Goal: Transaction & Acquisition: Obtain resource

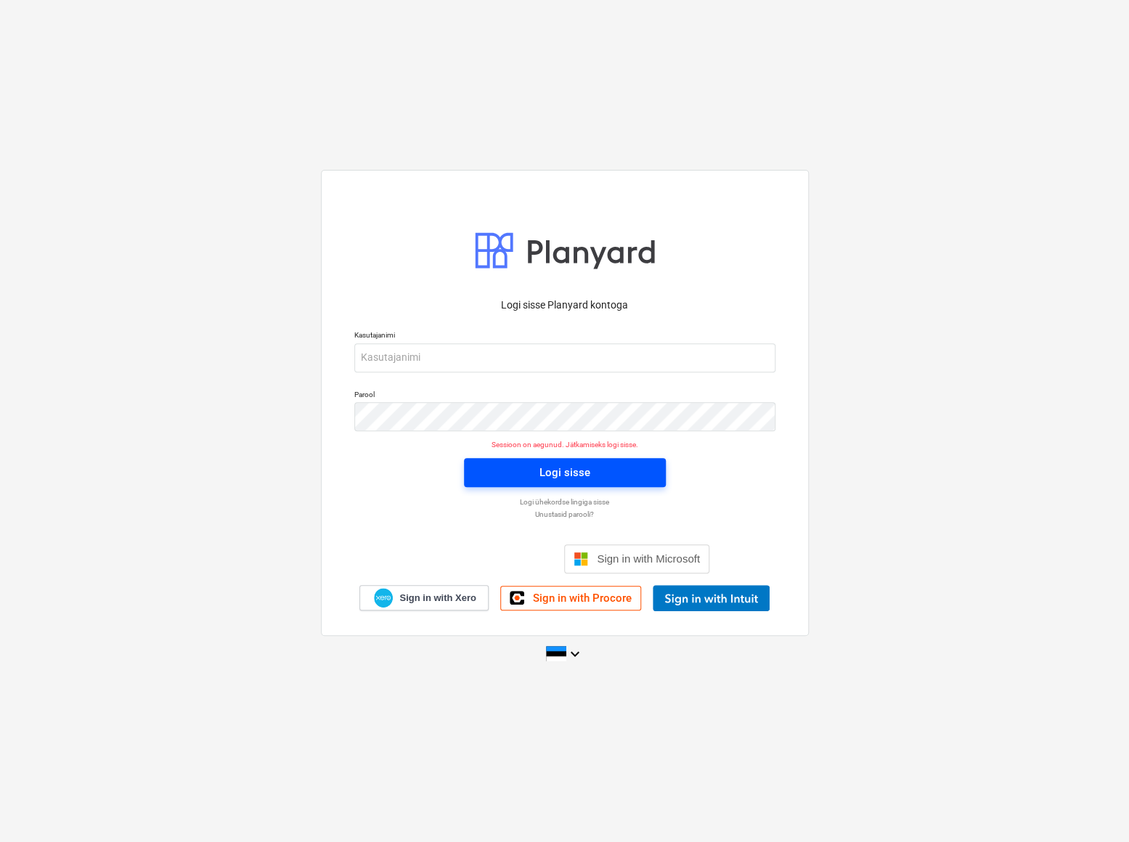
click at [576, 485] on button "Logi sisse" at bounding box center [565, 472] width 202 height 29
click at [436, 367] on input "email" at bounding box center [564, 357] width 421 height 29
type input "[EMAIL_ADDRESS][DOMAIN_NAME]"
click at [564, 473] on div "Logi sisse" at bounding box center [565, 472] width 51 height 19
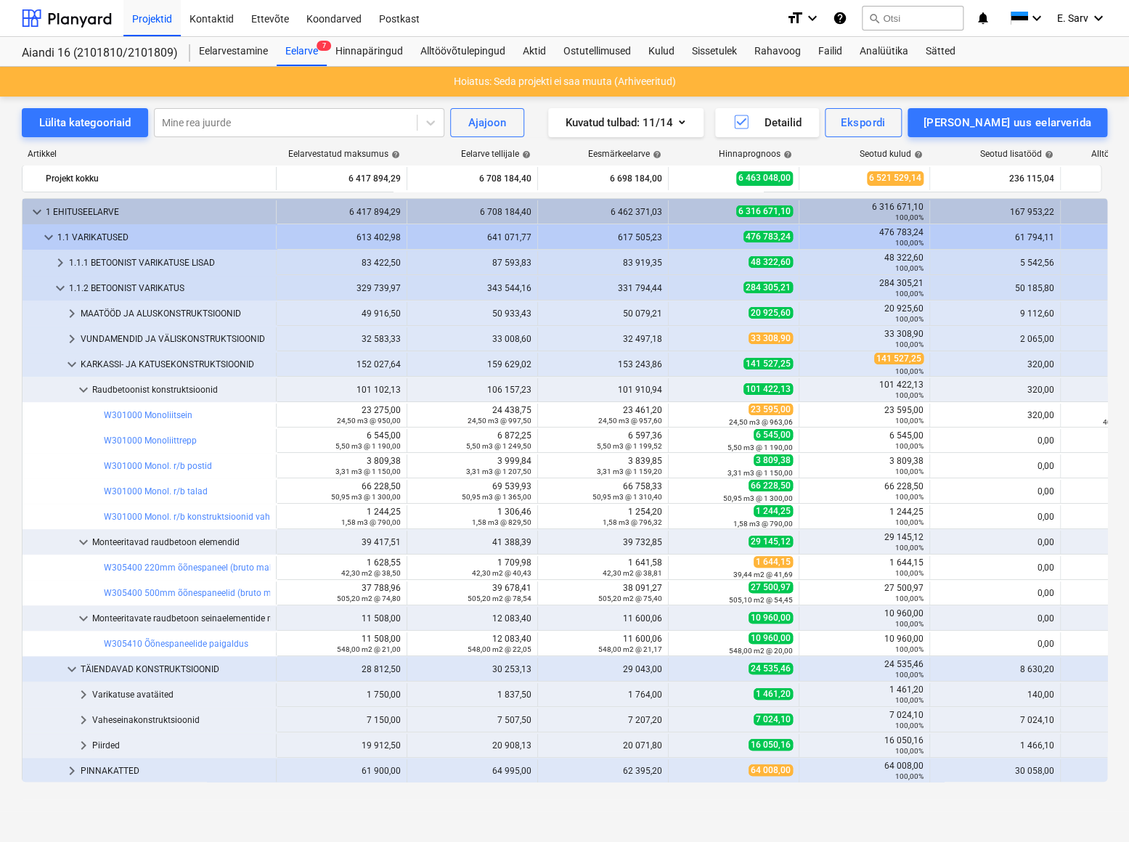
scroll to position [153, 0]
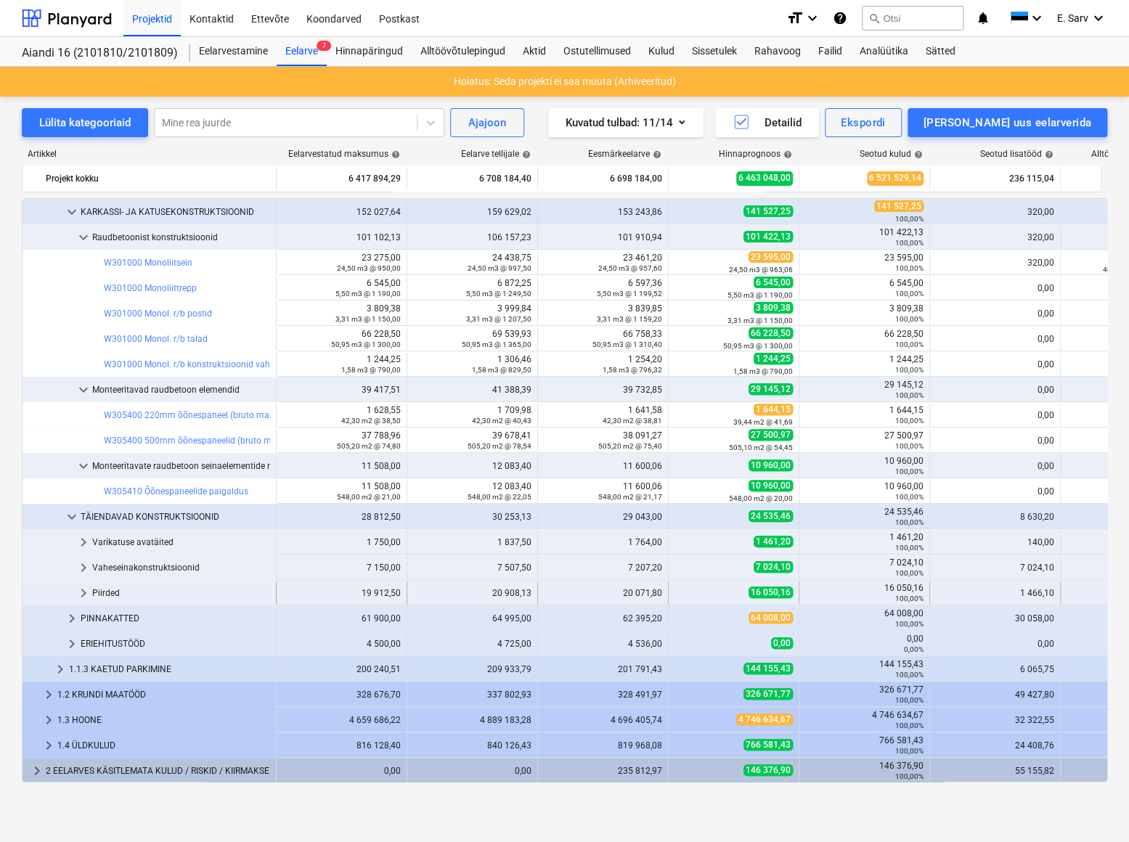
click at [99, 591] on div "Piirded" at bounding box center [181, 593] width 178 height 23
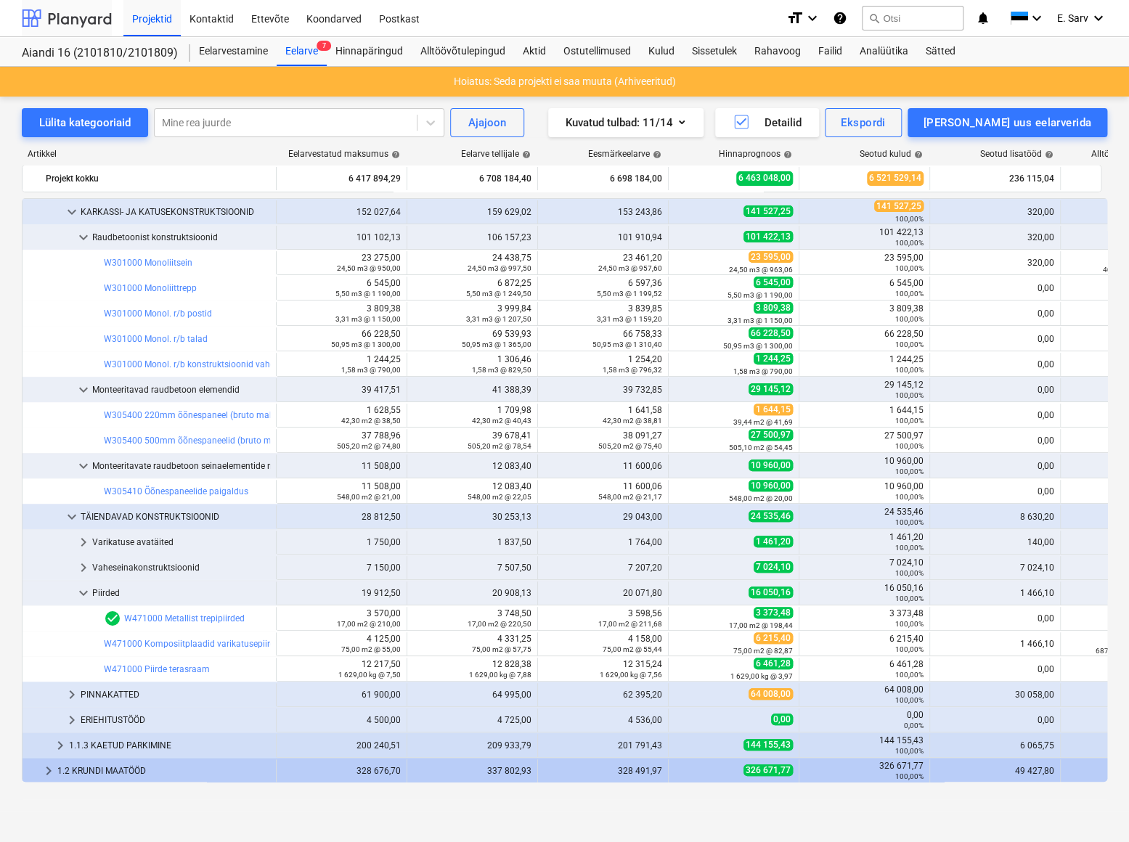
click at [102, 21] on div at bounding box center [67, 18] width 90 height 36
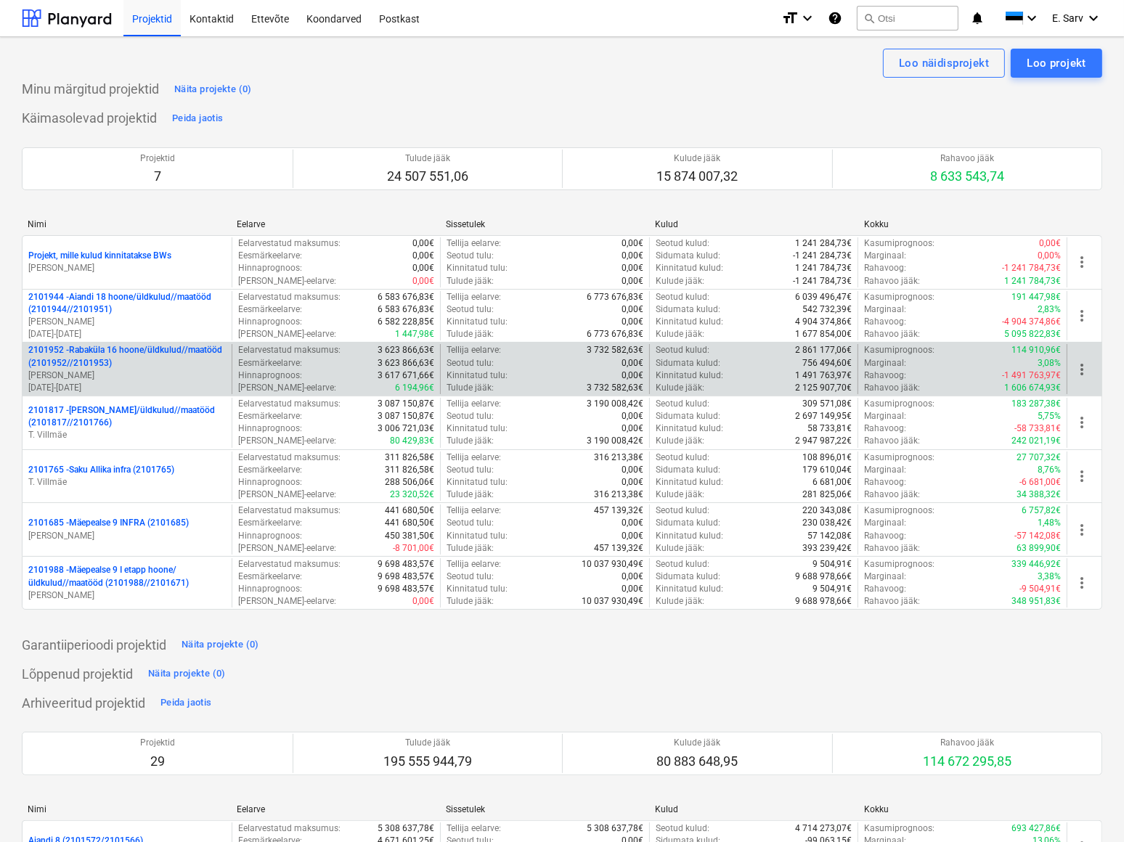
click at [86, 355] on p "2101952 - [GEOGRAPHIC_DATA] 16 hoone/üldkulud//maatööd (2101952//2101953)" at bounding box center [127, 356] width 198 height 25
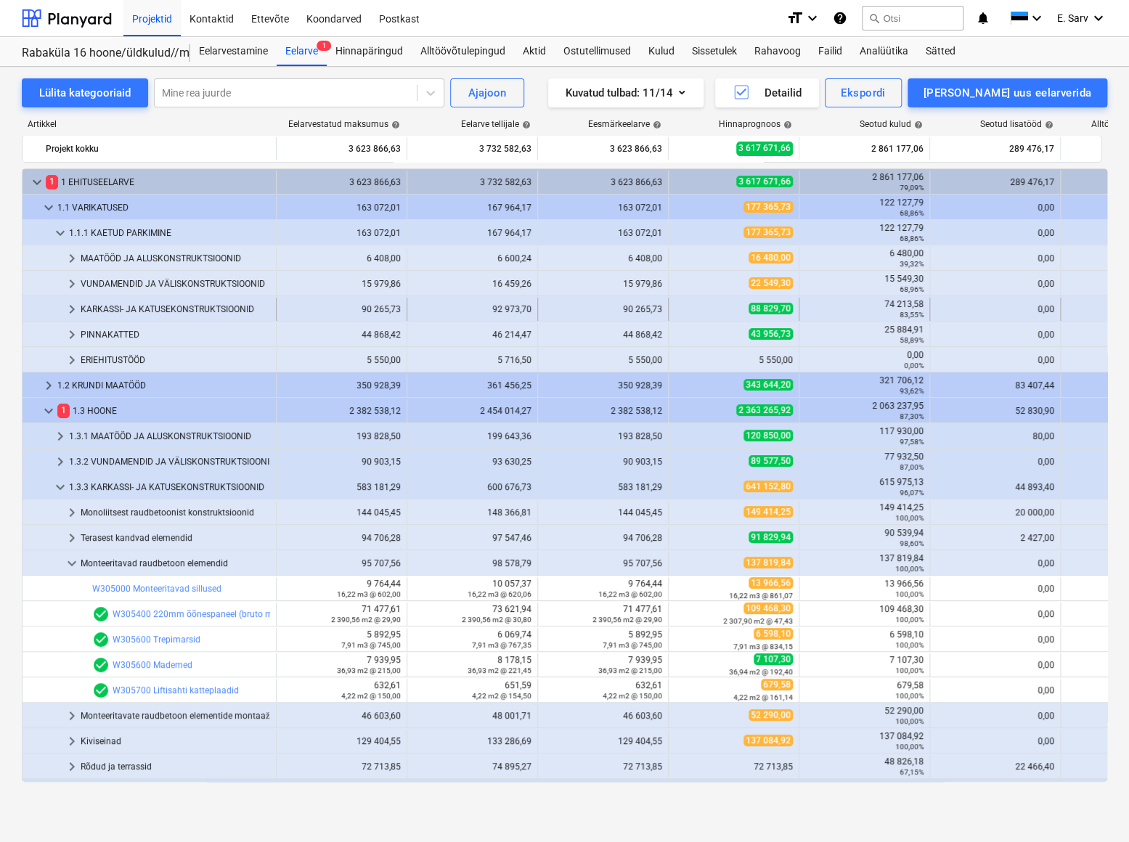
click at [124, 309] on div "KARKASSI- JA KATUSEKONSTRUKTSIOONID" at bounding box center [176, 309] width 190 height 23
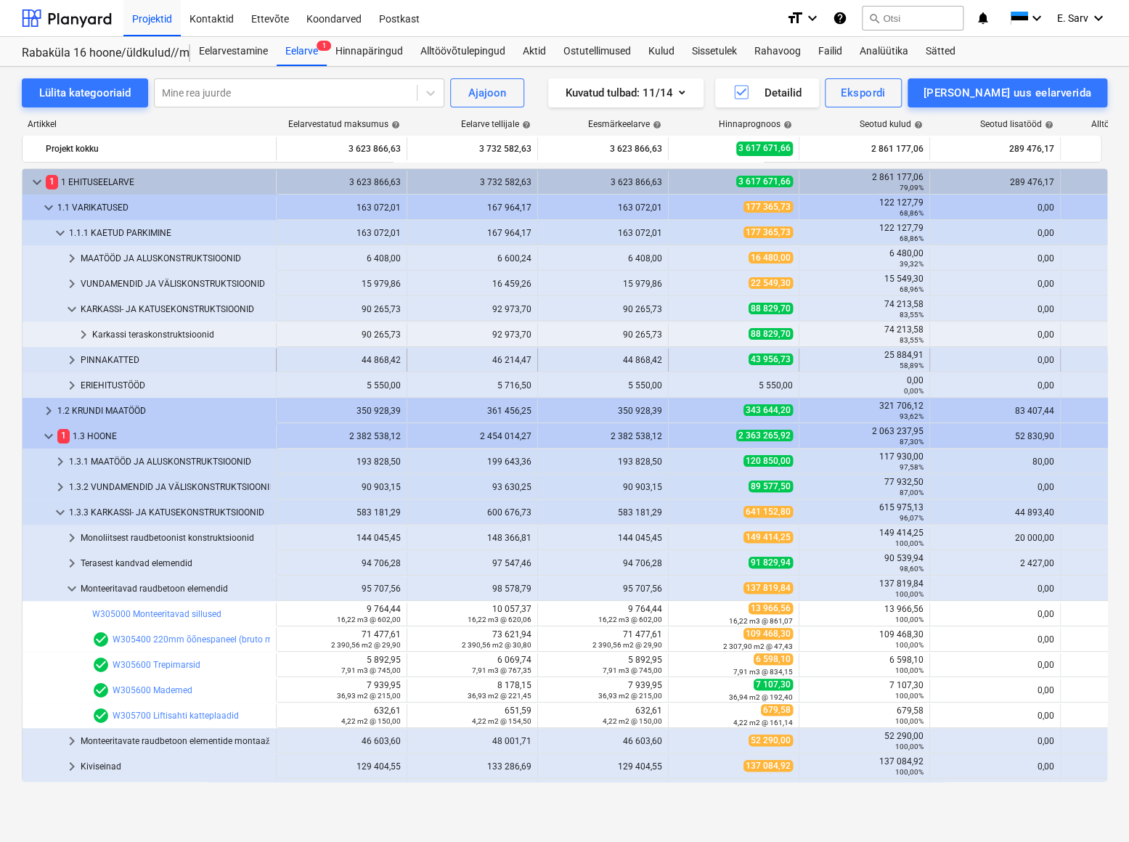
click at [107, 359] on div "PINNAKATTED" at bounding box center [176, 360] width 190 height 23
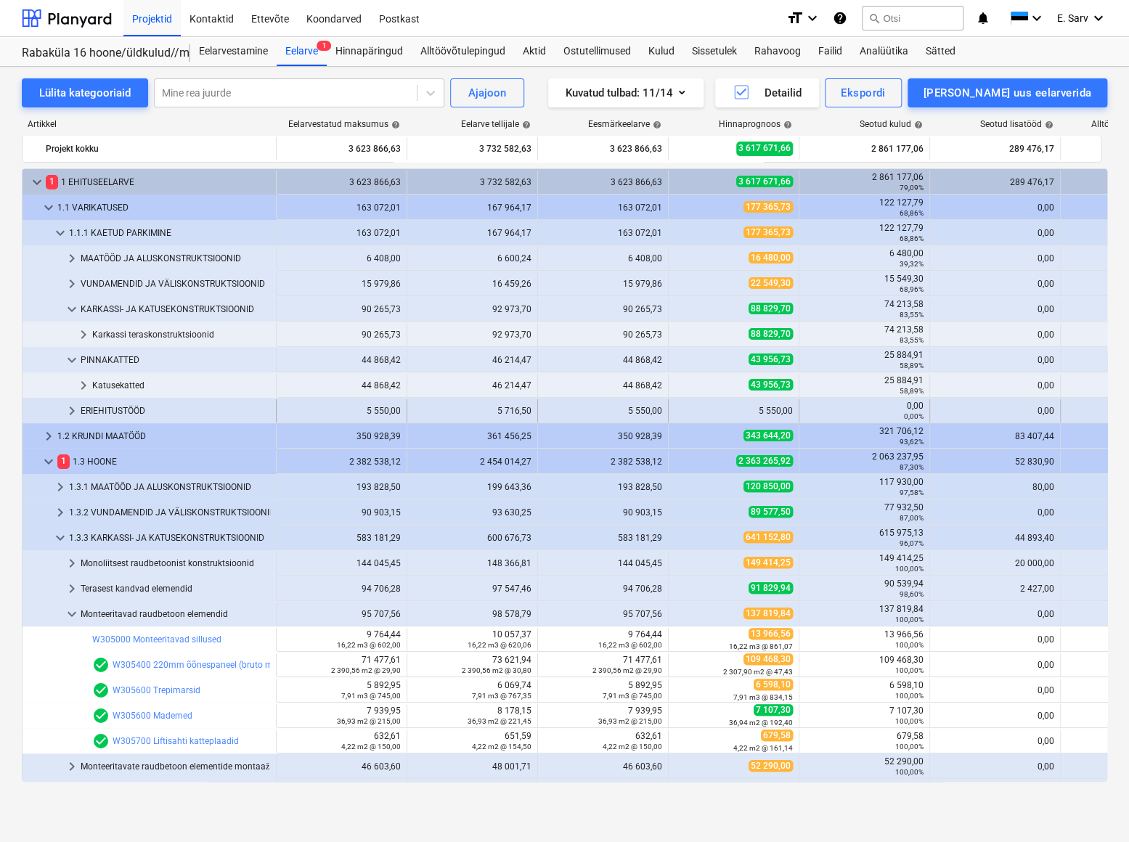
click at [105, 409] on div "ERIEHITUSTÖÖD" at bounding box center [176, 410] width 190 height 23
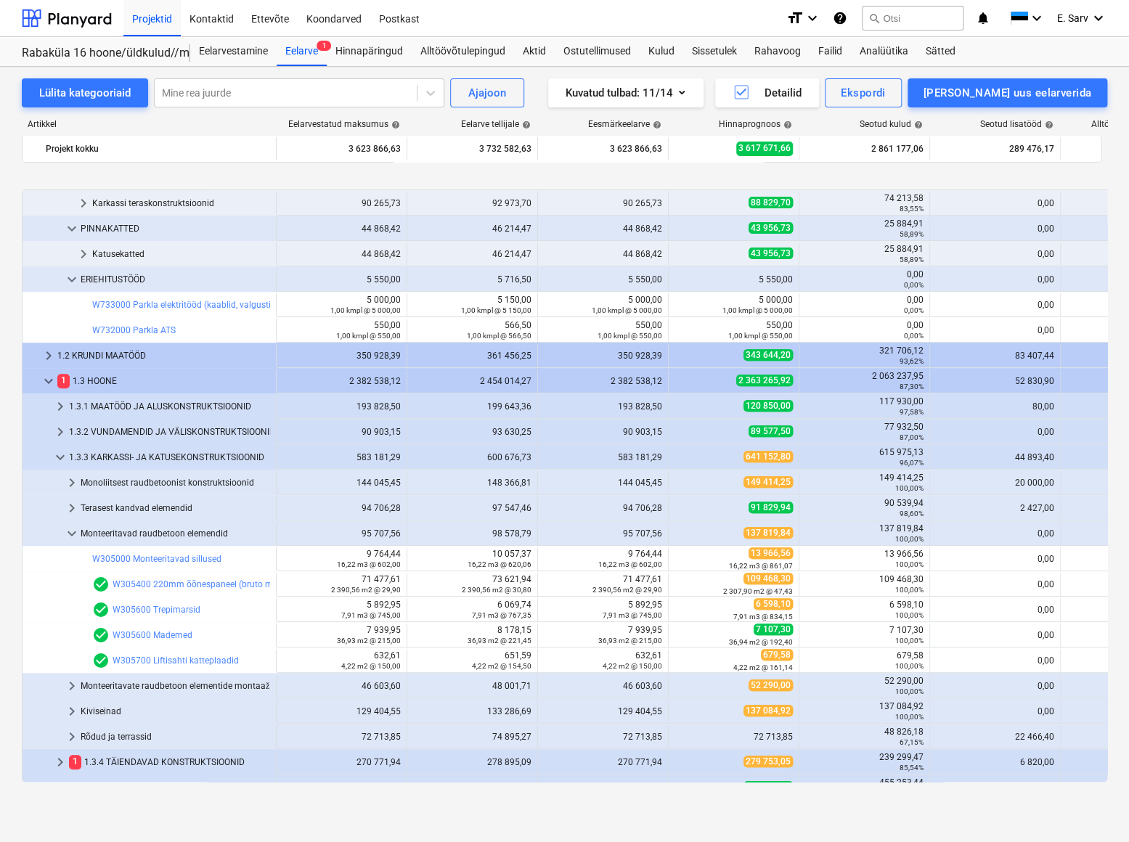
scroll to position [198, 0]
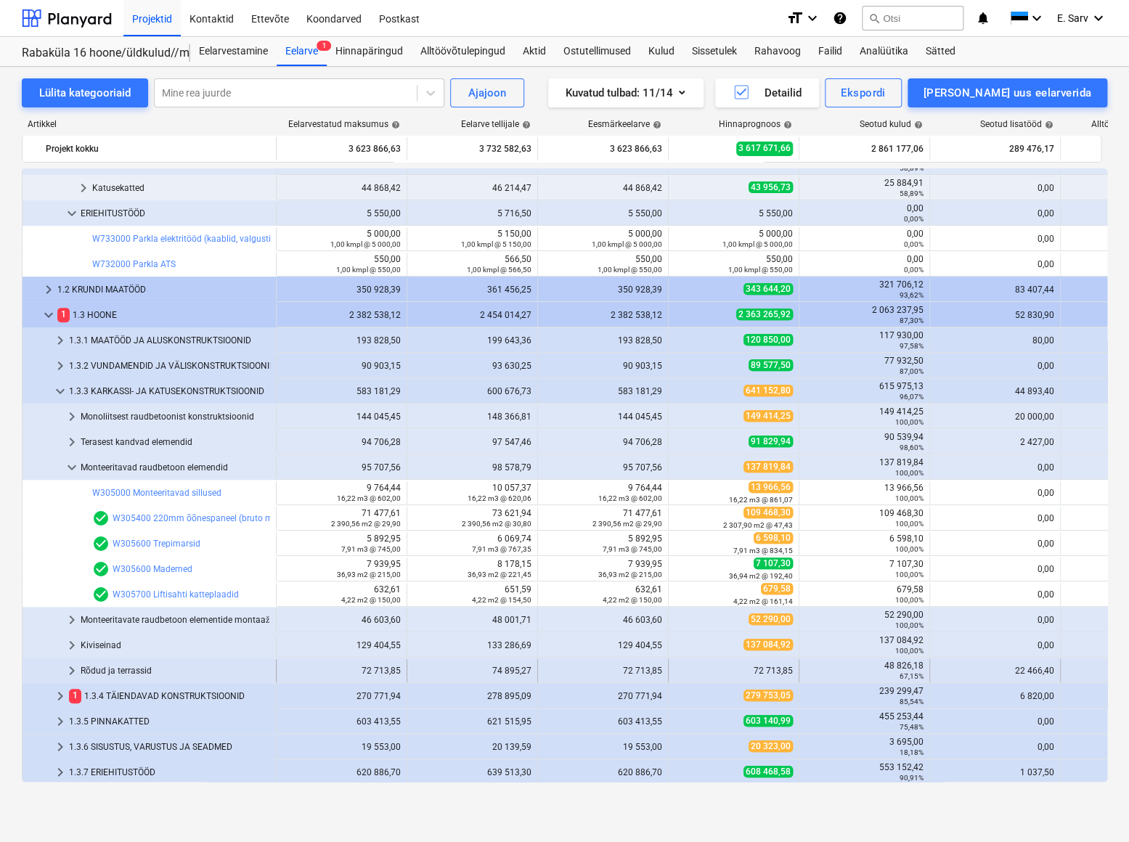
click at [137, 672] on div "Rõdud ja terrassid" at bounding box center [176, 670] width 190 height 23
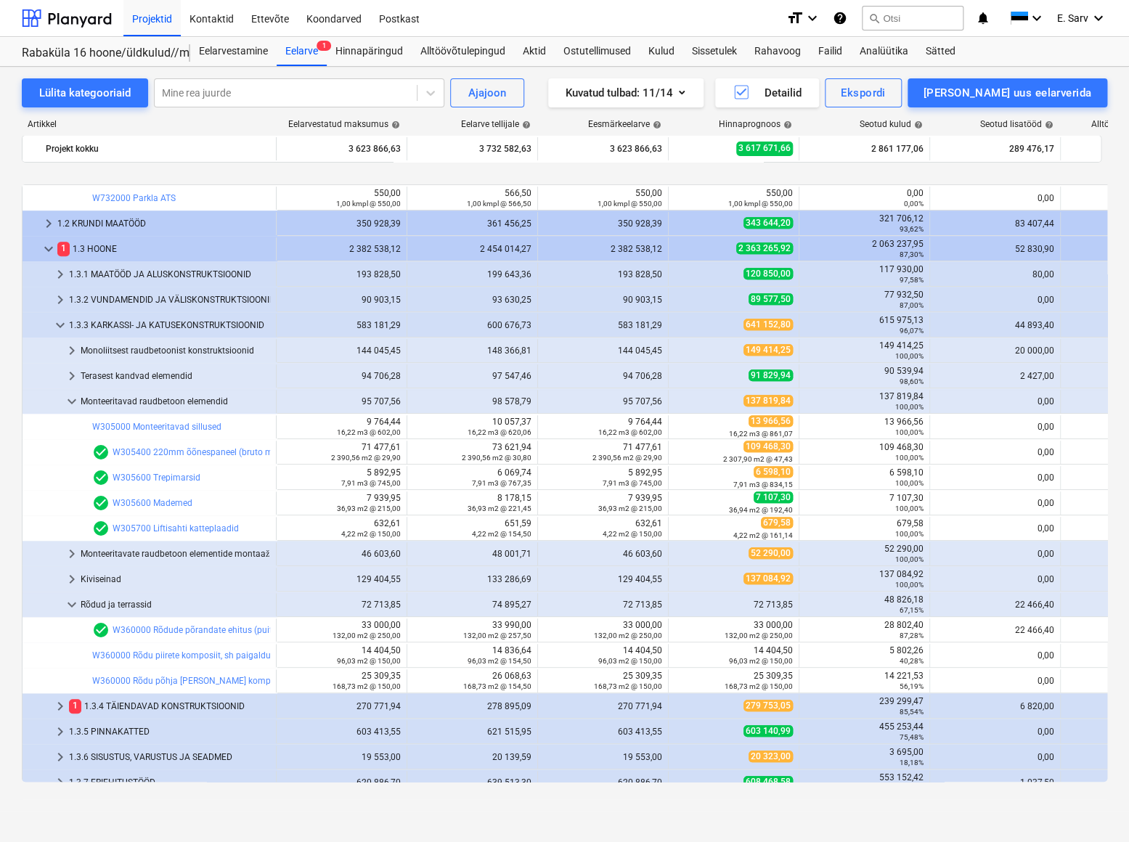
scroll to position [330, 0]
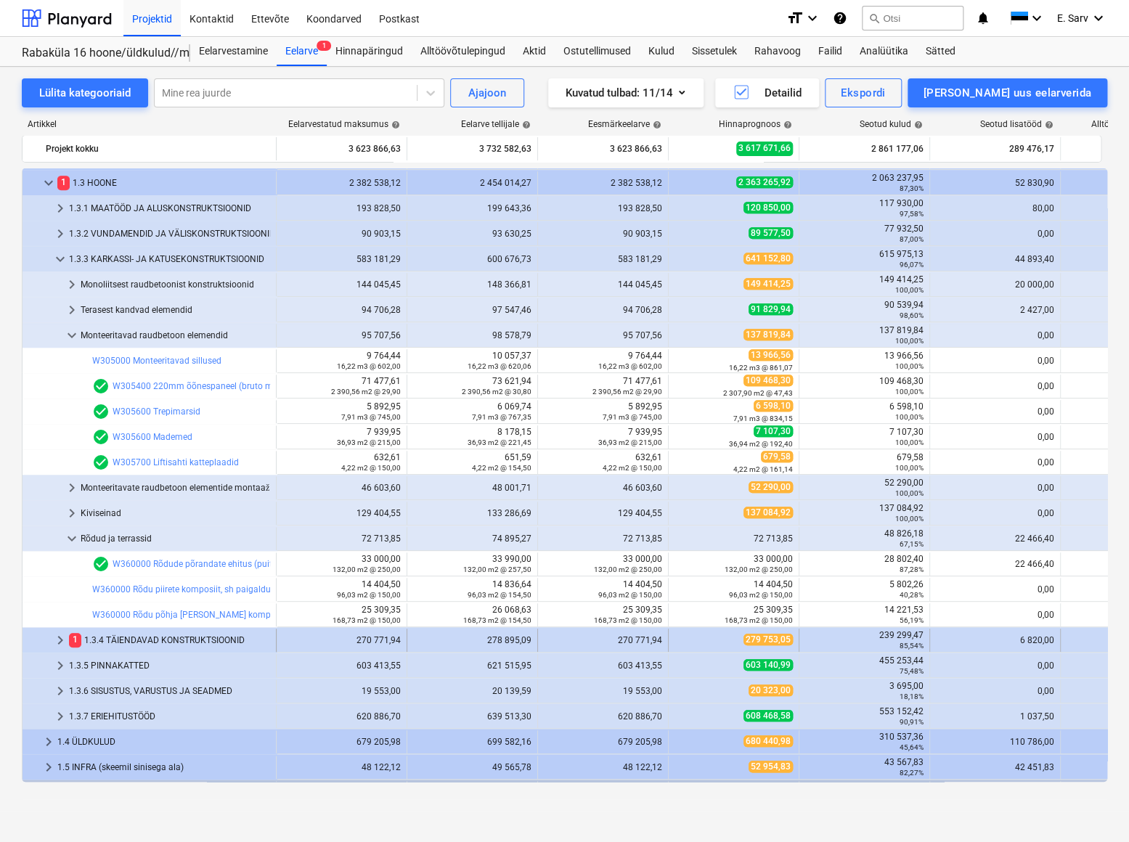
click at [141, 635] on div "1 1.3.4 TÄIENDAVAD KONSTRUKTSIOONID" at bounding box center [169, 640] width 201 height 23
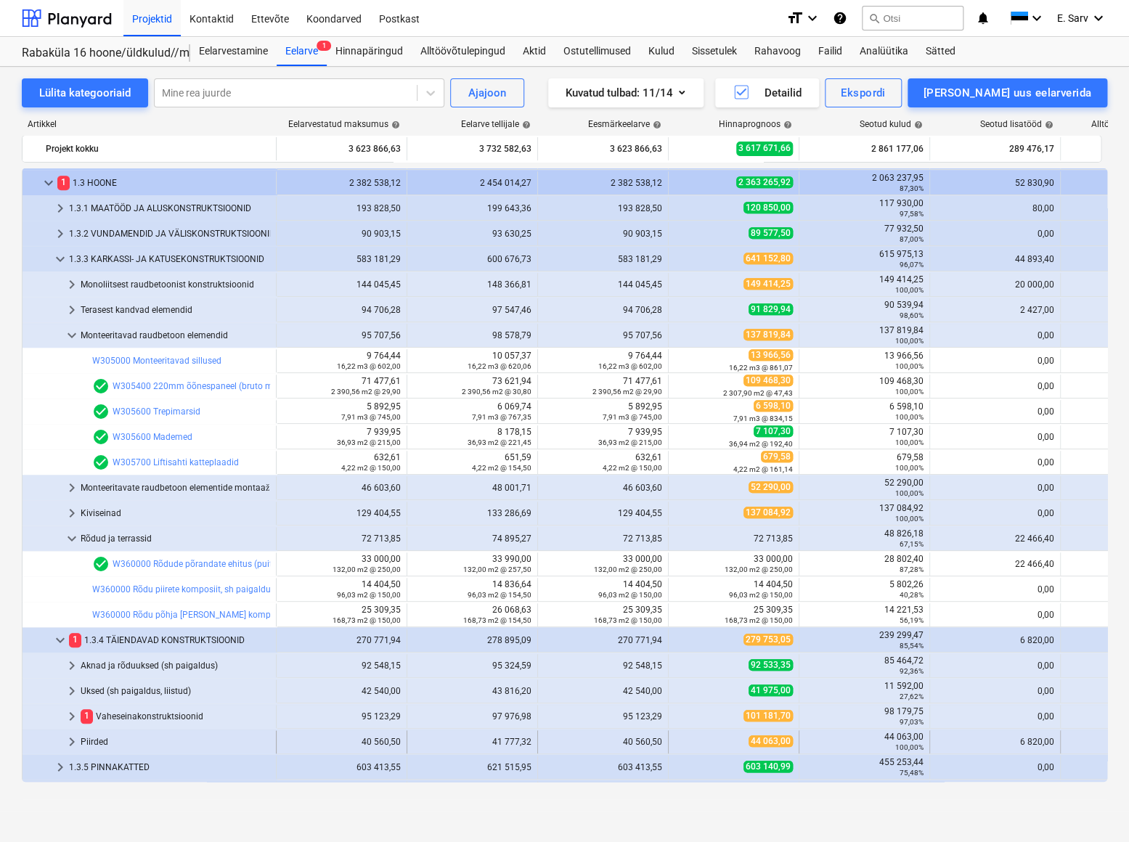
click at [90, 743] on div "Piirded" at bounding box center [176, 742] width 190 height 23
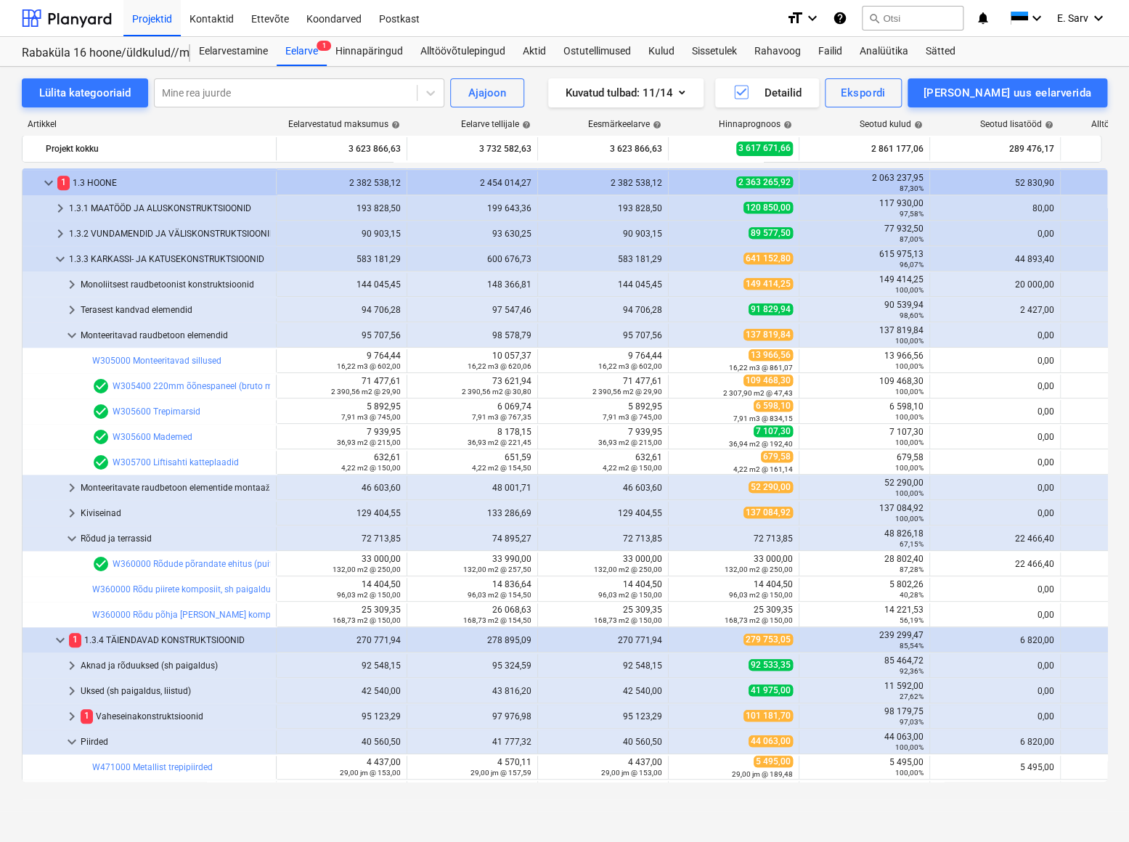
scroll to position [462, 0]
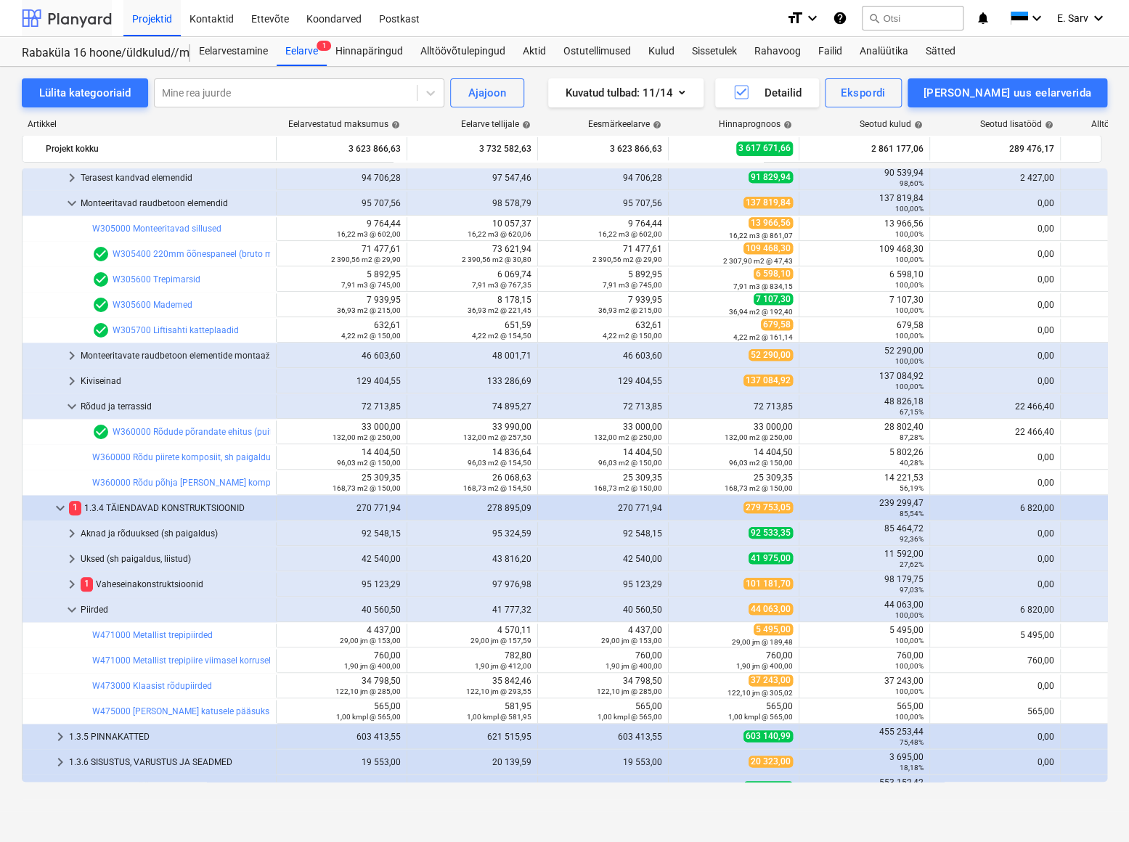
click at [77, 20] on div at bounding box center [67, 18] width 90 height 36
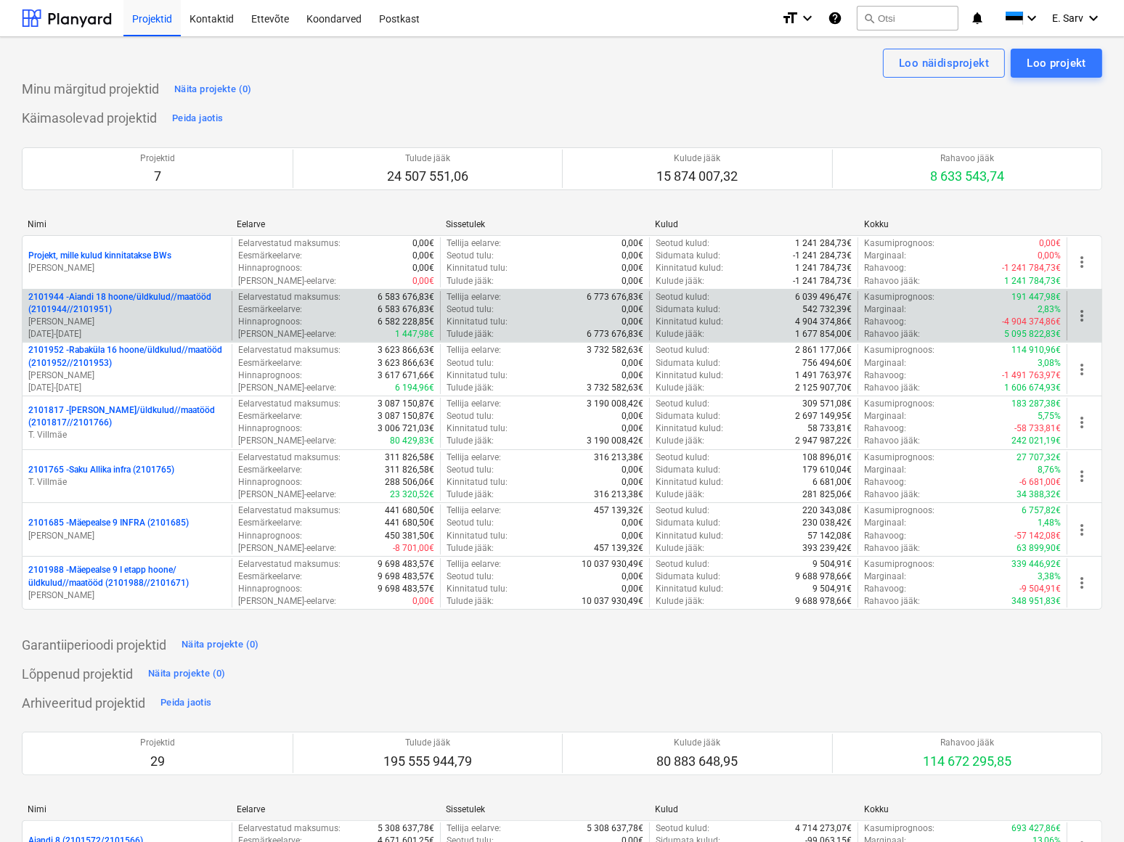
click at [147, 298] on p "2101944 - Aiandi 18 hoone/üldkulud//maatööd (2101944//2101951)" at bounding box center [127, 303] width 198 height 25
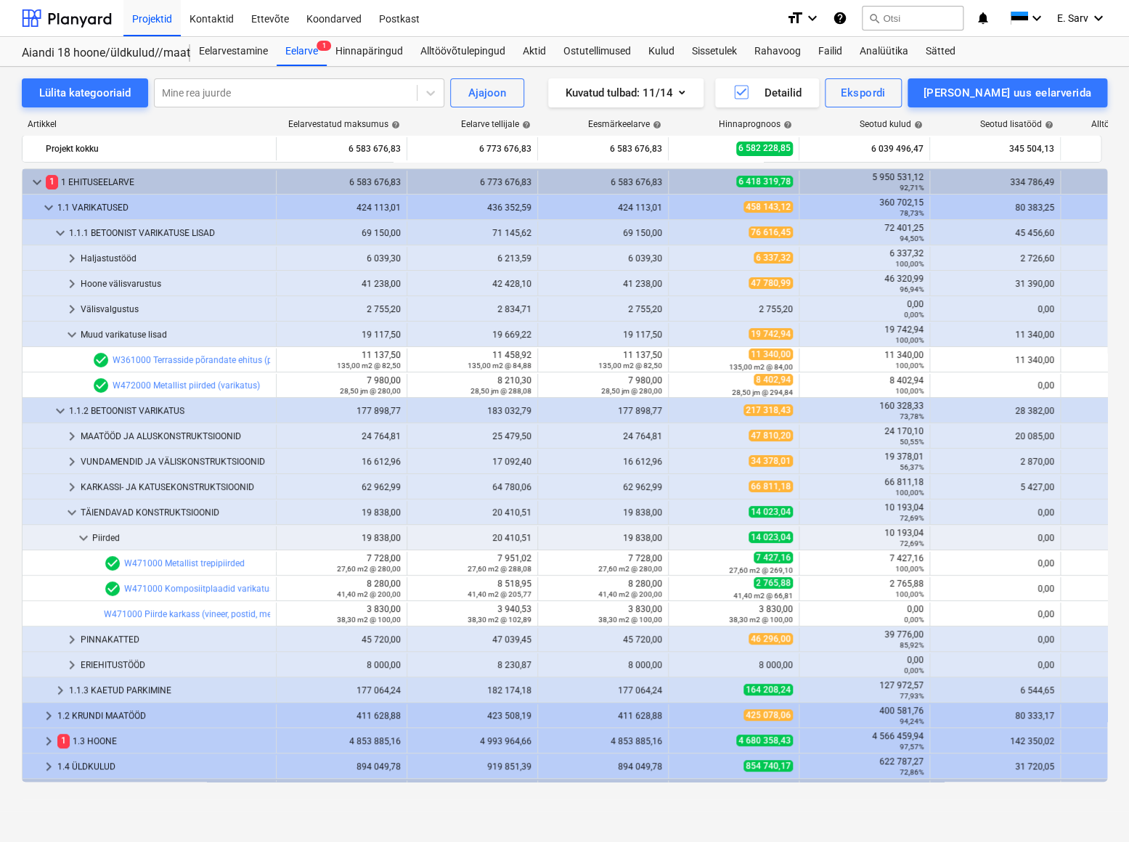
scroll to position [73, 0]
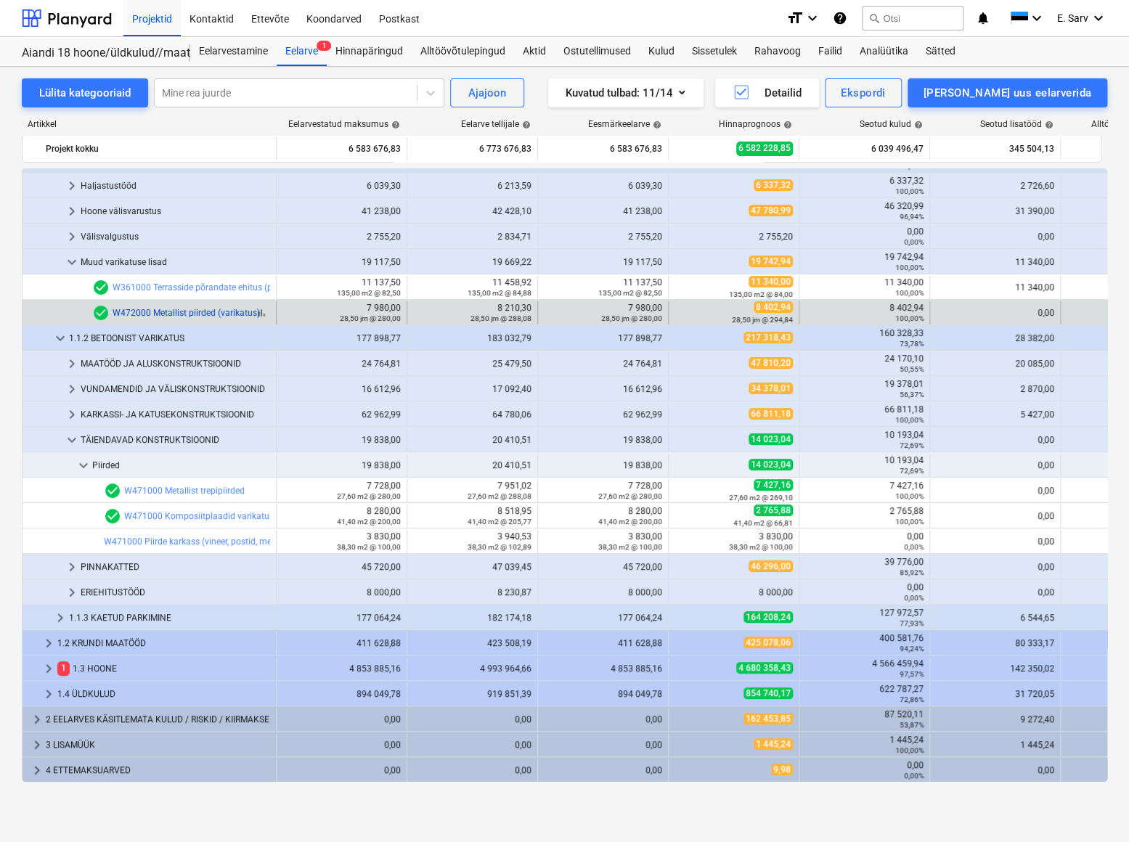
click at [176, 310] on link "W472000 Metallist piirded (varikatus)" at bounding box center [186, 313] width 147 height 10
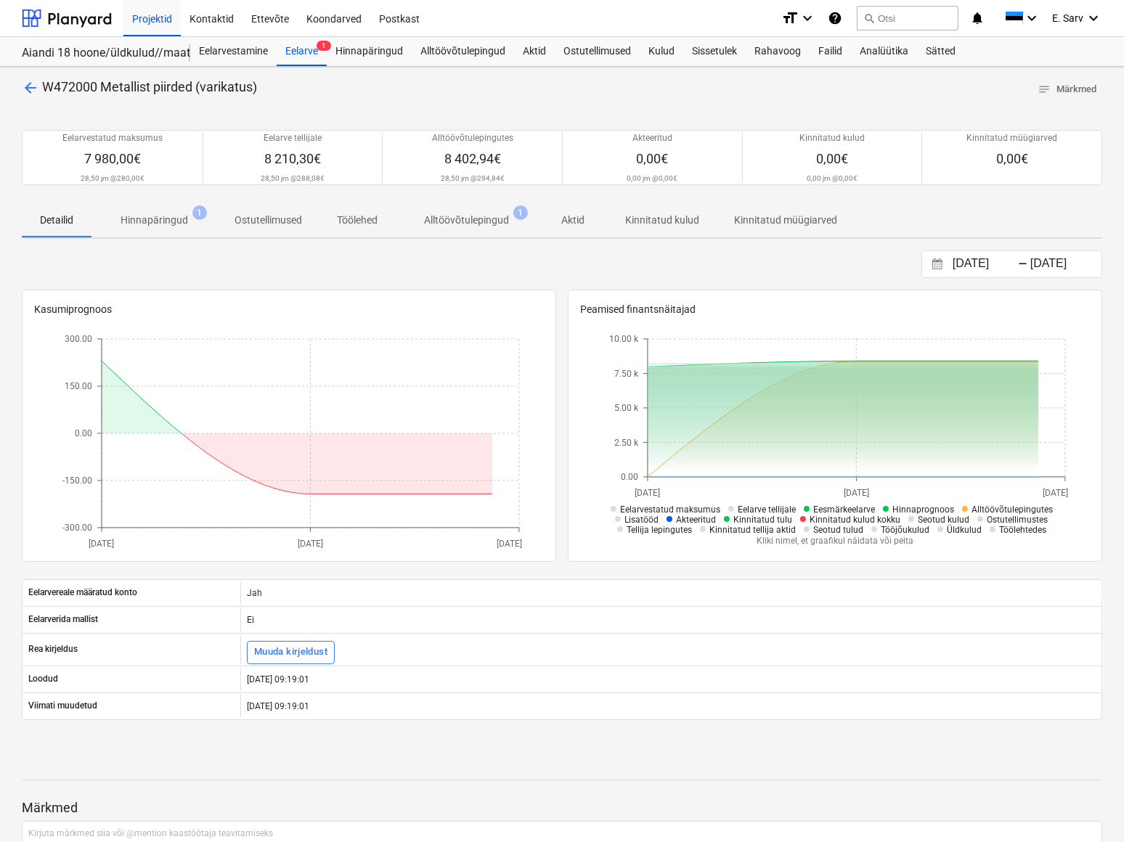
click at [480, 221] on p "Alltöövõtulepingud" at bounding box center [466, 220] width 85 height 15
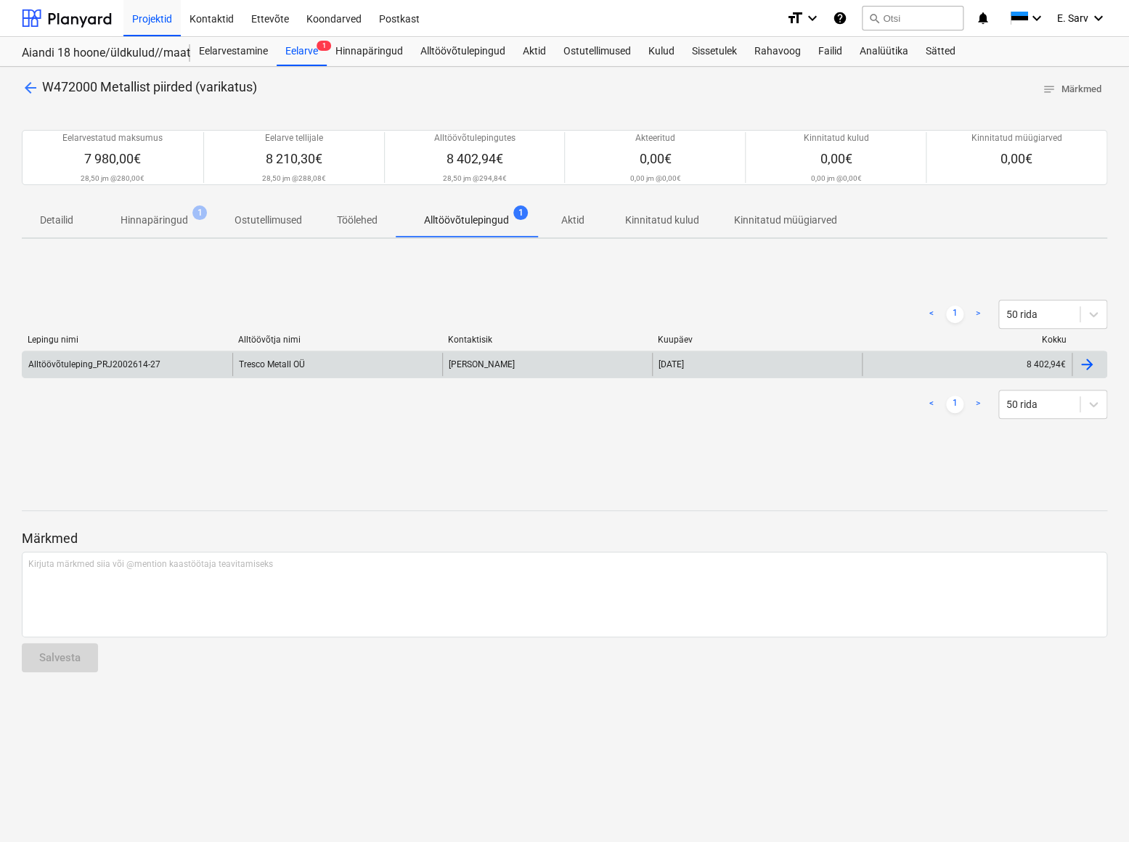
click at [274, 367] on div "Tresco Metall OÜ" at bounding box center [337, 364] width 210 height 23
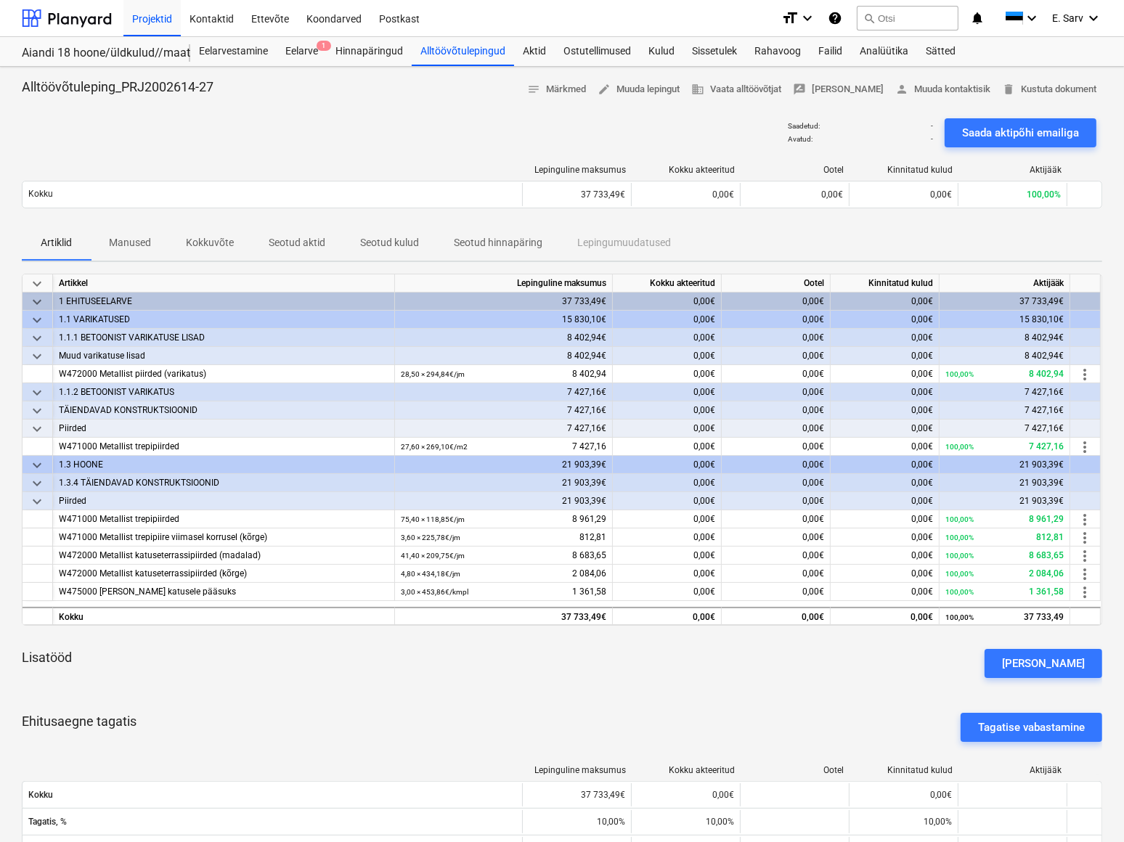
click at [139, 246] on p "Manused" at bounding box center [130, 242] width 42 height 15
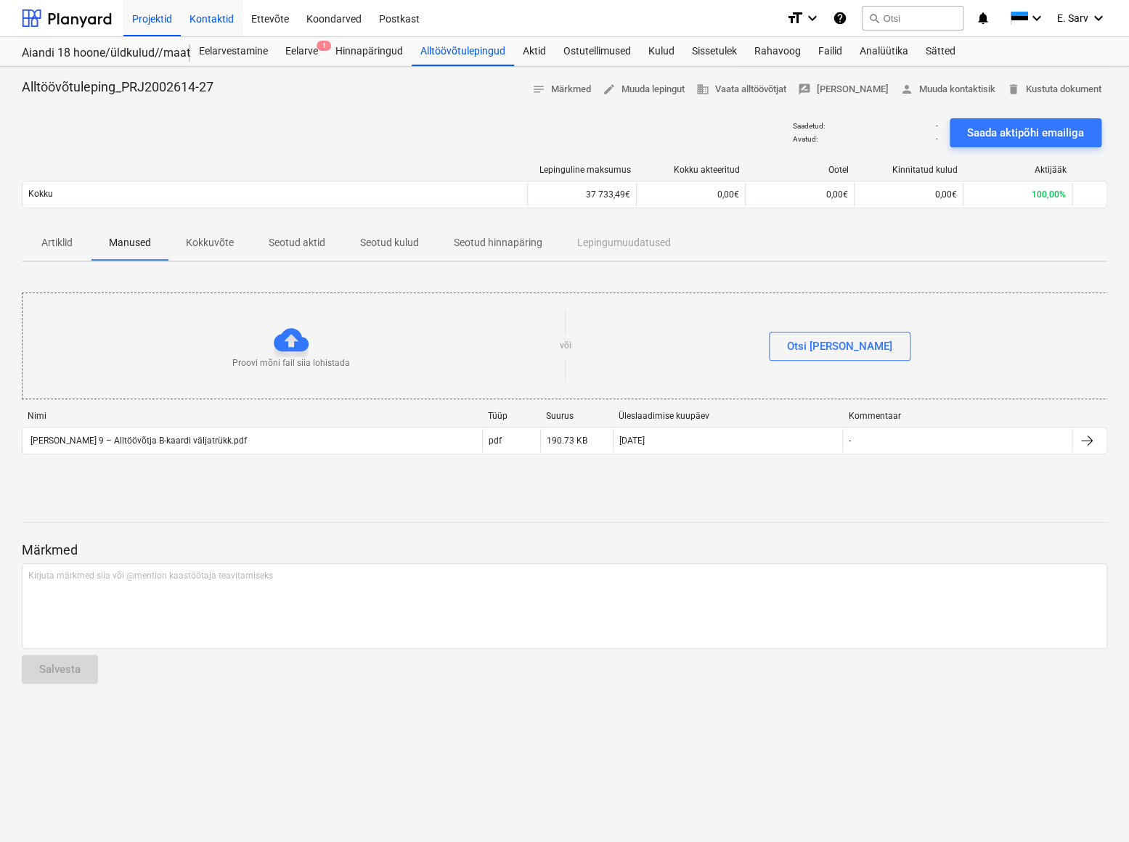
click at [224, 21] on div "Kontaktid" at bounding box center [212, 17] width 62 height 37
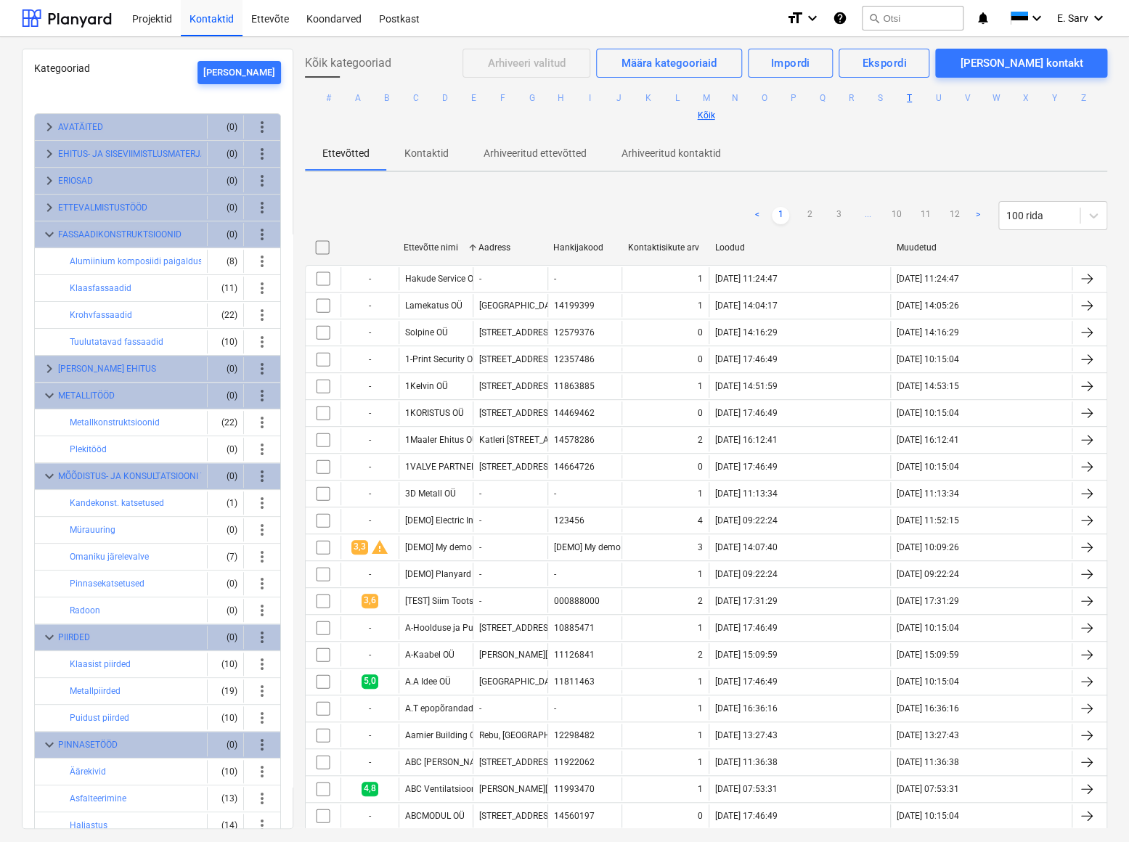
click at [903, 94] on button "T" at bounding box center [908, 97] width 17 height 17
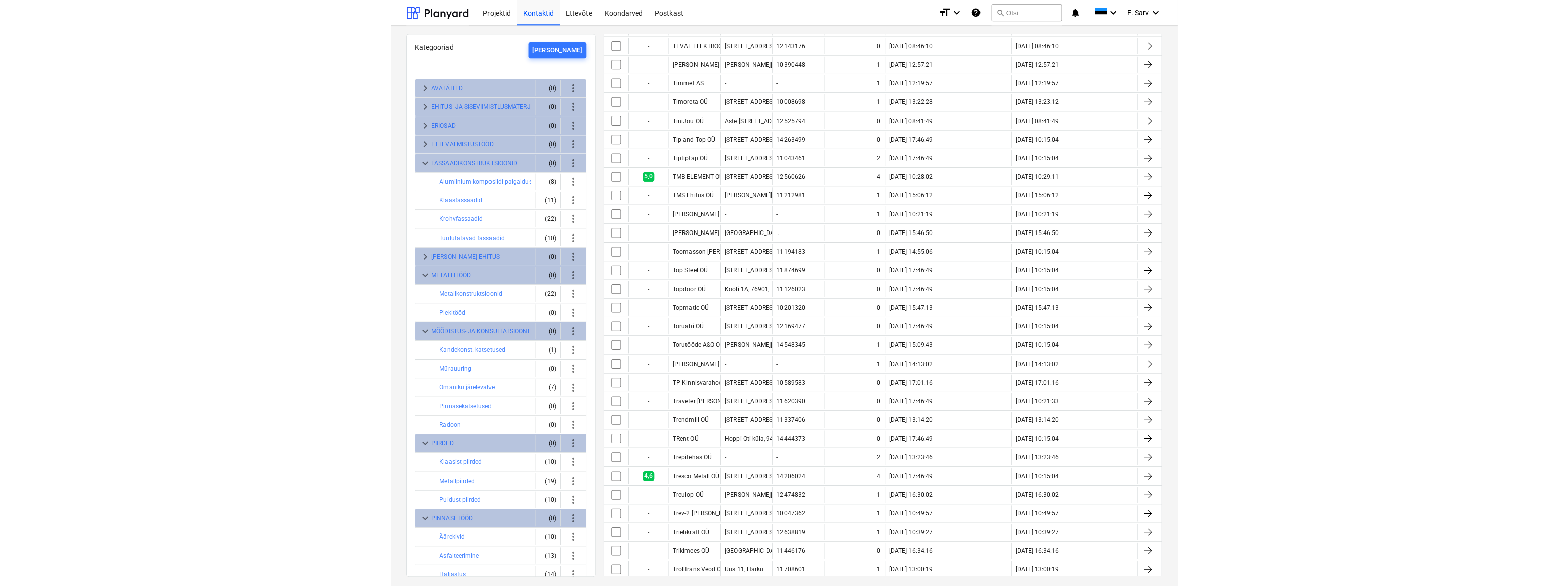
scroll to position [1233, 0]
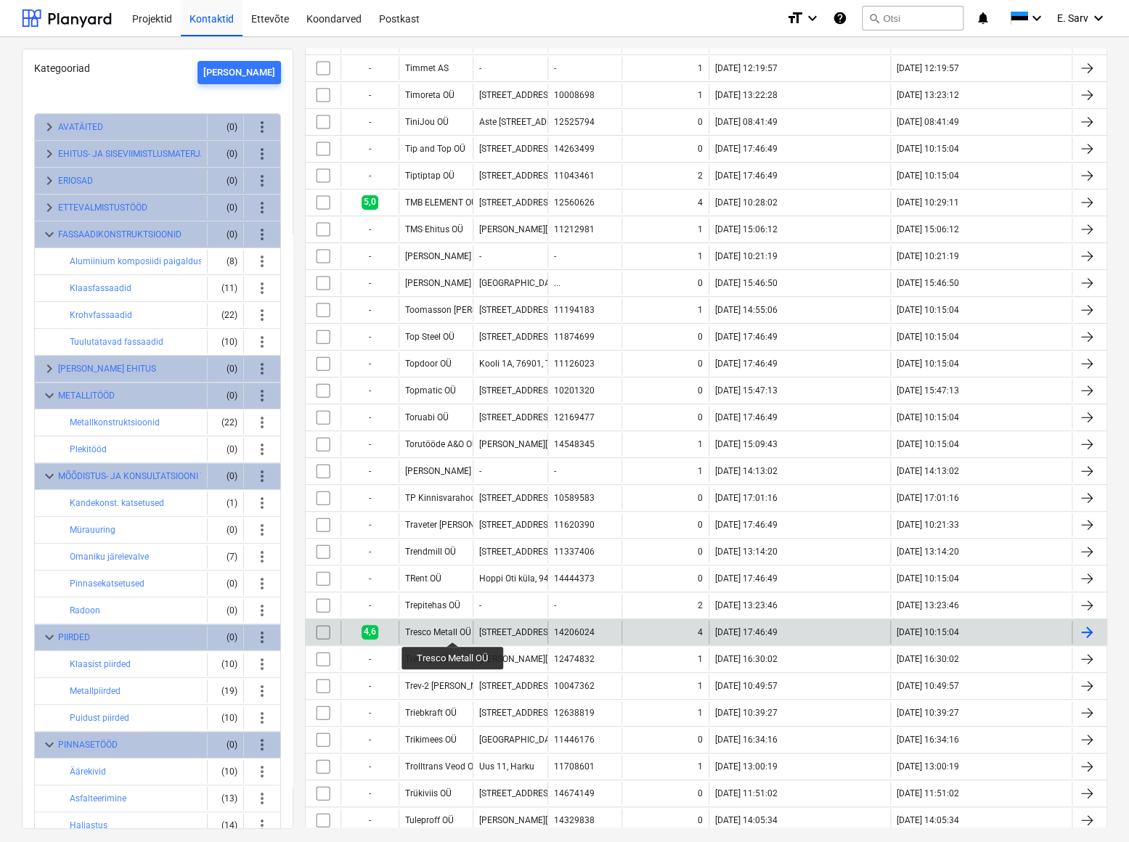
click at [453, 629] on div "Tresco Metall OÜ" at bounding box center [438, 632] width 66 height 10
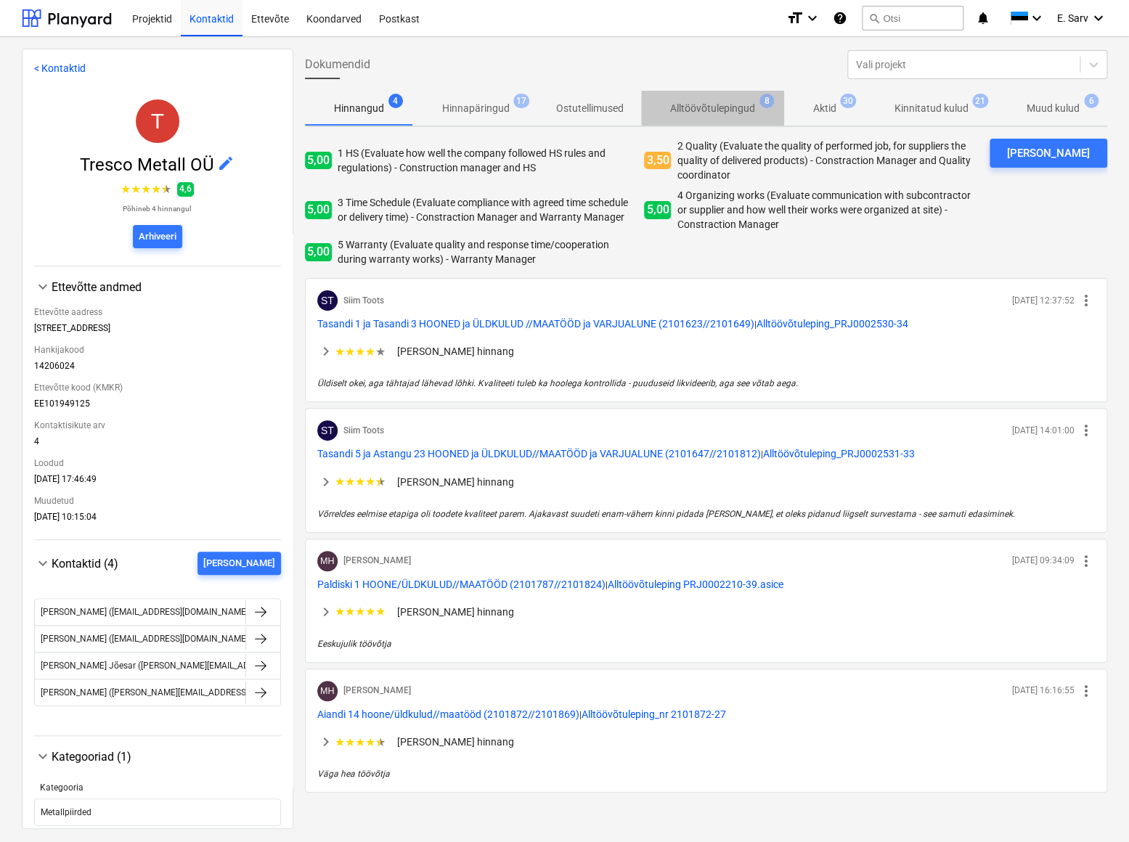
click at [694, 109] on p "Alltöövõtulepingud" at bounding box center [712, 108] width 85 height 15
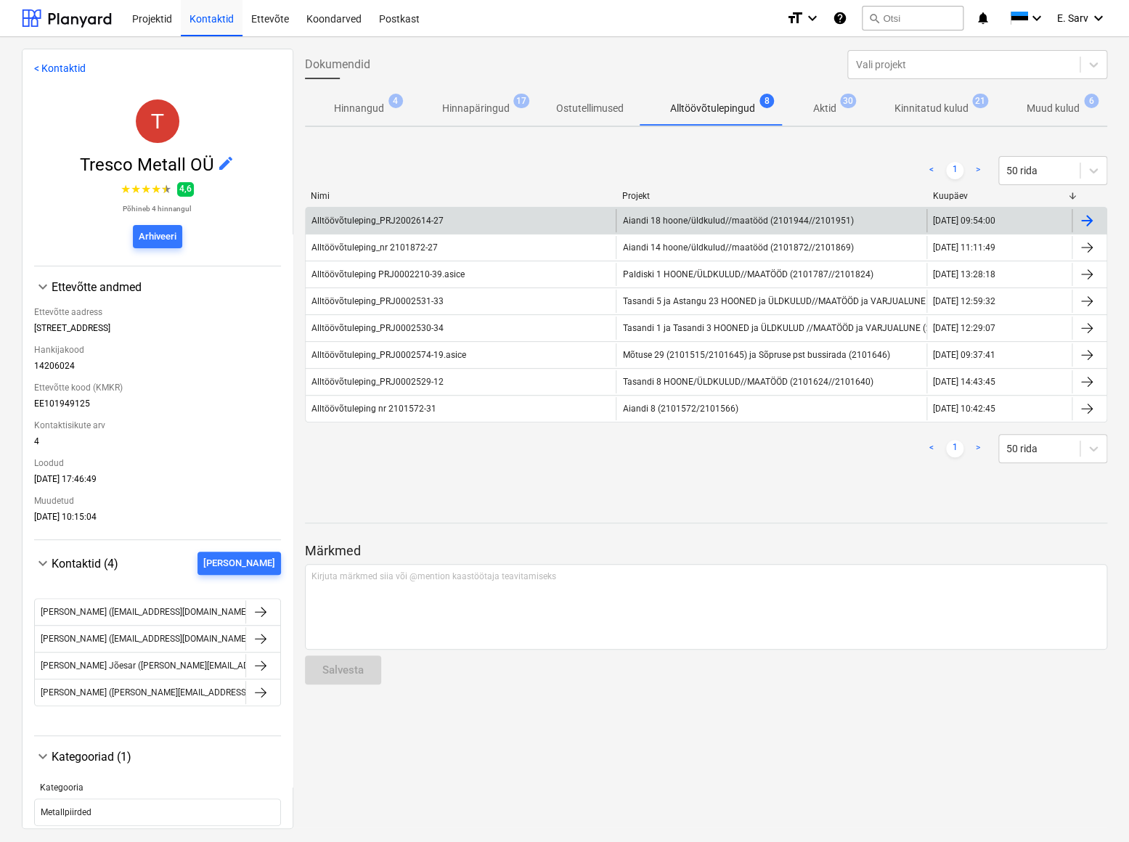
click at [701, 220] on span "Aiandi 18 hoone/üldkulud//maatööd (2101944//2101951)" at bounding box center [737, 221] width 231 height 10
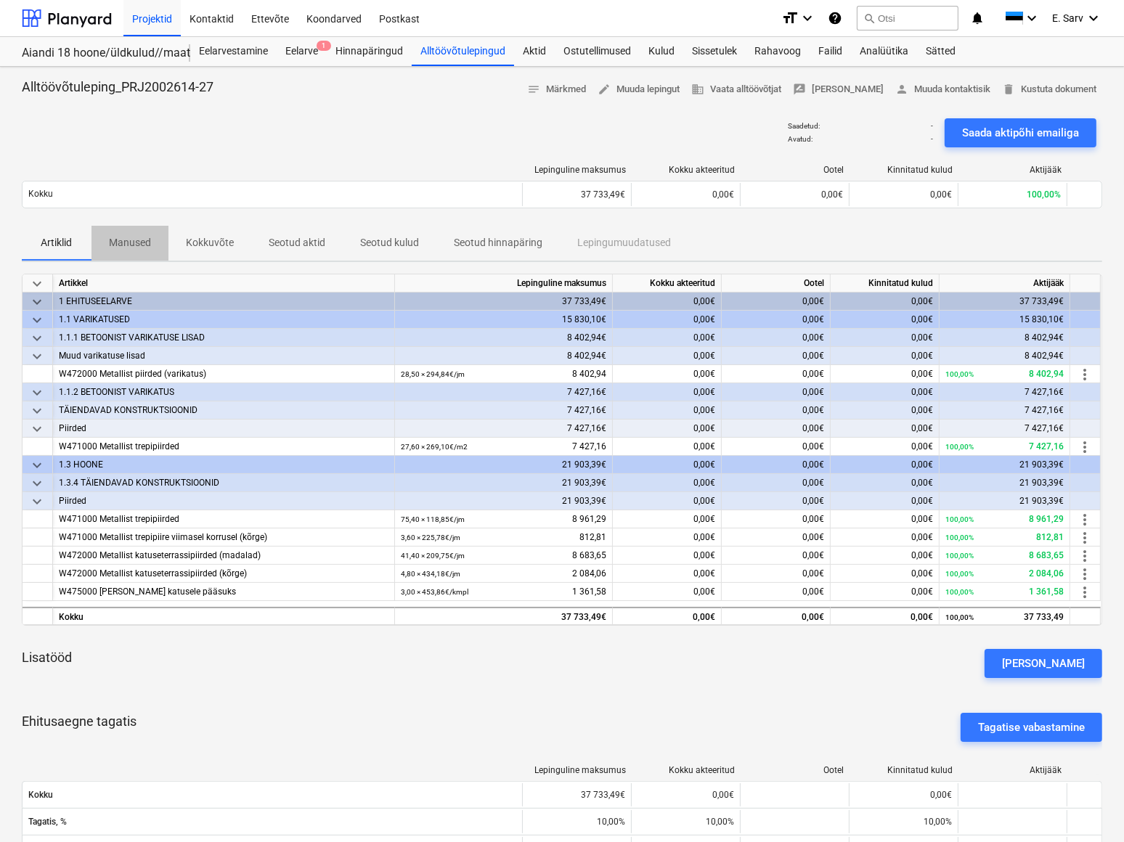
click at [132, 243] on p "Manused" at bounding box center [130, 242] width 42 height 15
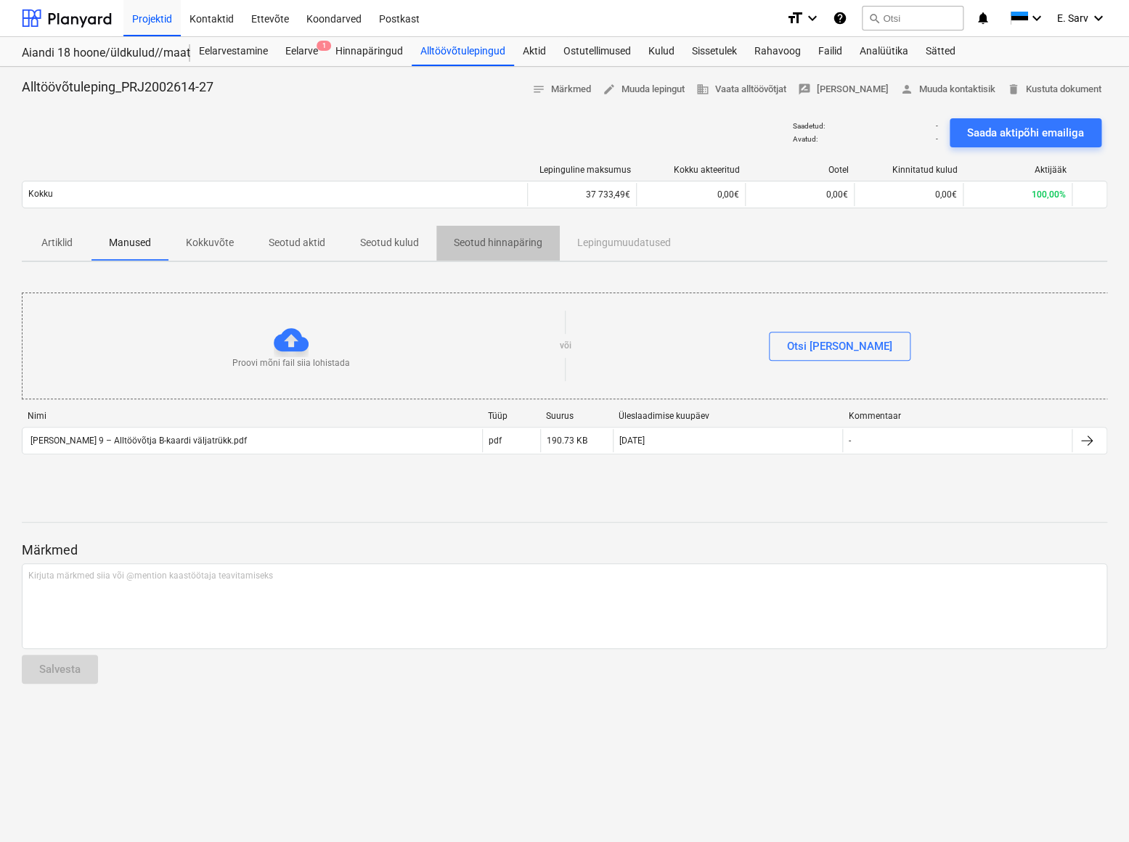
click at [492, 239] on p "Seotud hinnapäring" at bounding box center [498, 242] width 89 height 15
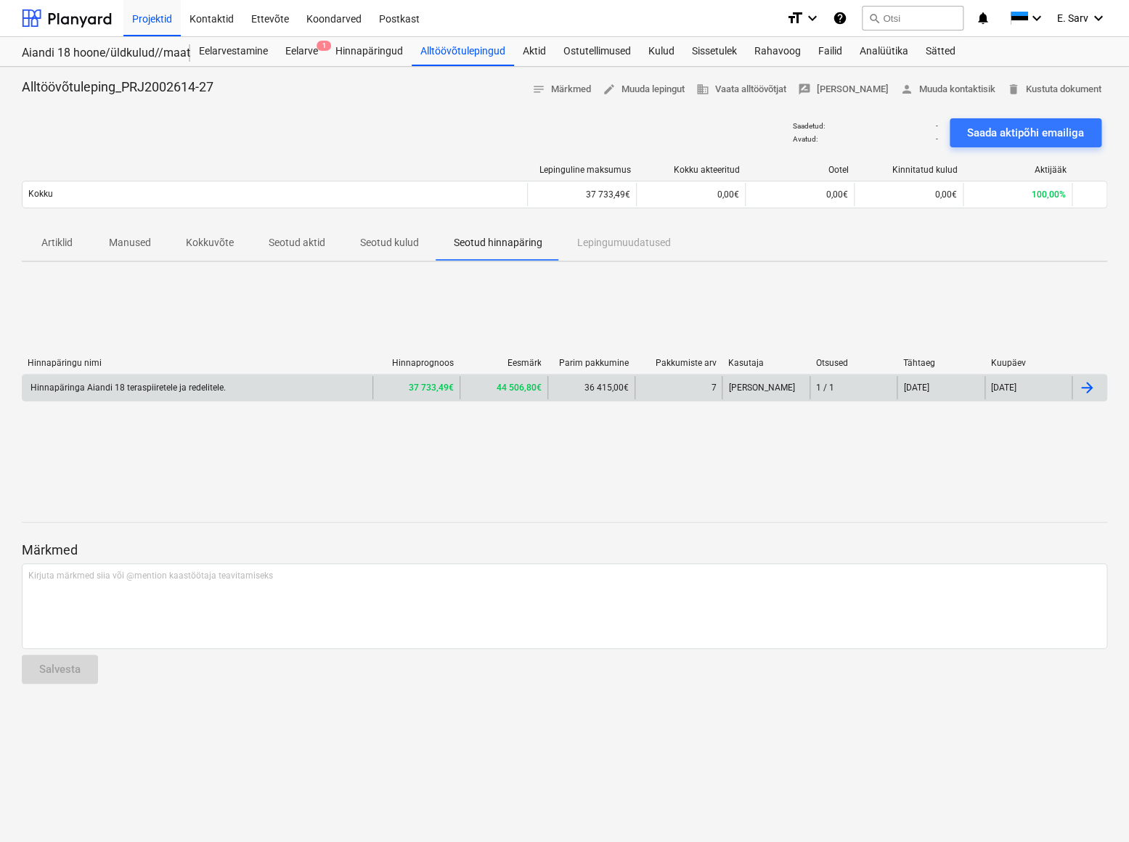
click at [176, 391] on div "Hinnapäringa Aiandi 18 teraspiiretele ja redelitele." at bounding box center [127, 388] width 198 height 10
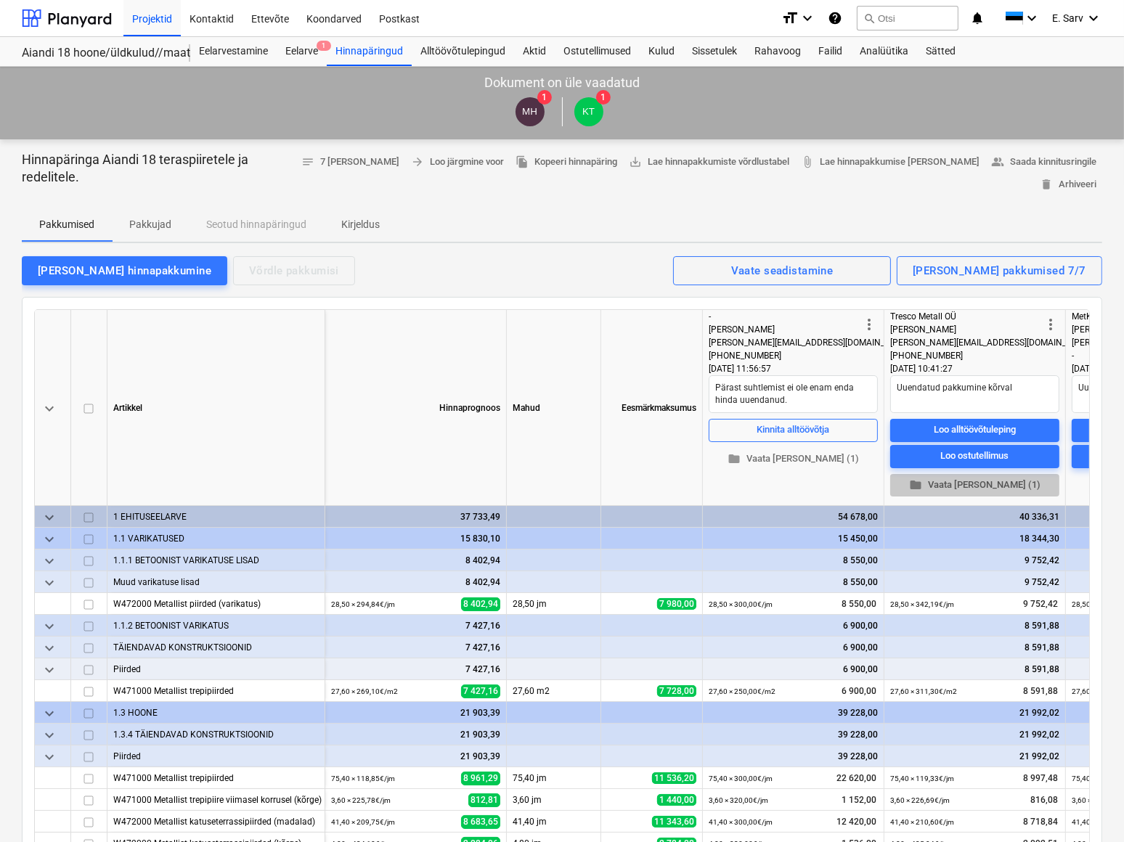
click at [972, 482] on span "folder Vaata [PERSON_NAME] (1)" at bounding box center [975, 485] width 158 height 17
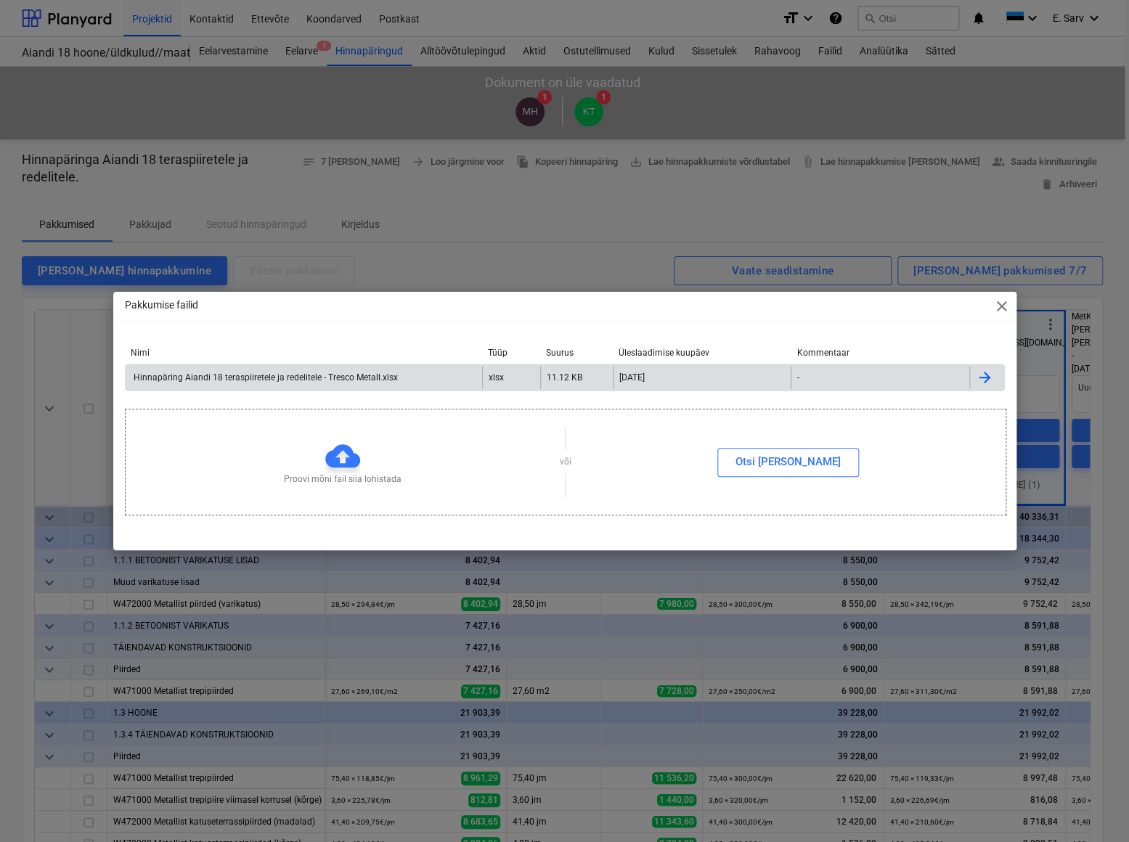
click at [330, 375] on div "Hinnapäring Aiandi 18 teraspiiretele ja redelitele - Tresco Metall.xlsx" at bounding box center [264, 378] width 267 height 10
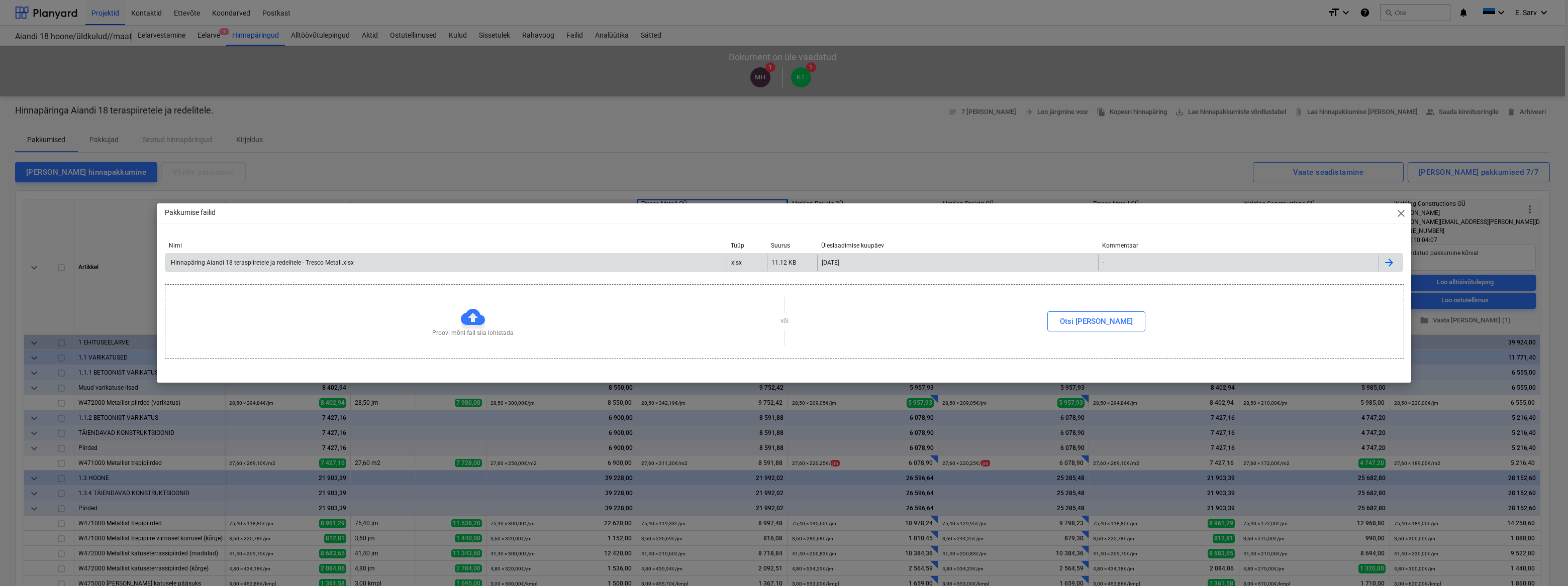
click at [781, 216] on span "close" at bounding box center [1401, 213] width 12 height 12
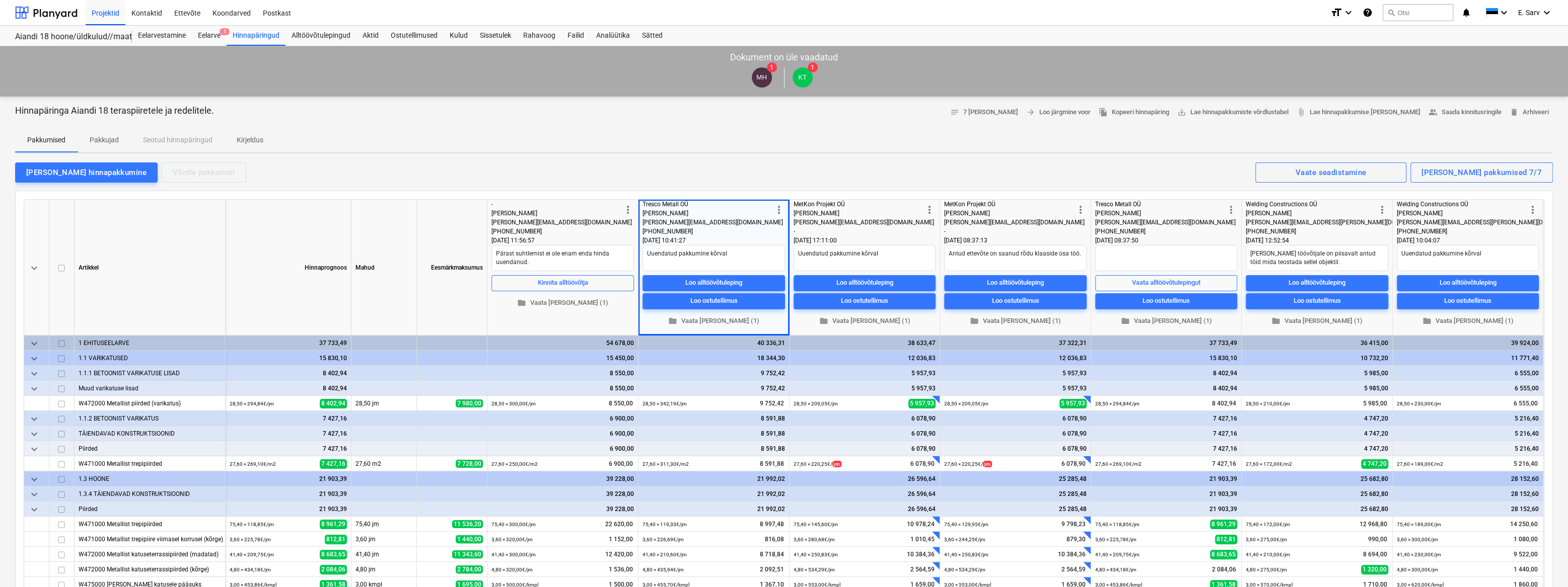
click at [783, 166] on div "[PERSON_NAME] hinnapakkumine Võrdle pakkumisi Kuvatud pakkumised 7/7 Vaate sead…" at bounding box center [784, 172] width 1538 height 21
click at [783, 322] on span "folder Vaata [PERSON_NAME] (1)" at bounding box center [1166, 321] width 134 height 12
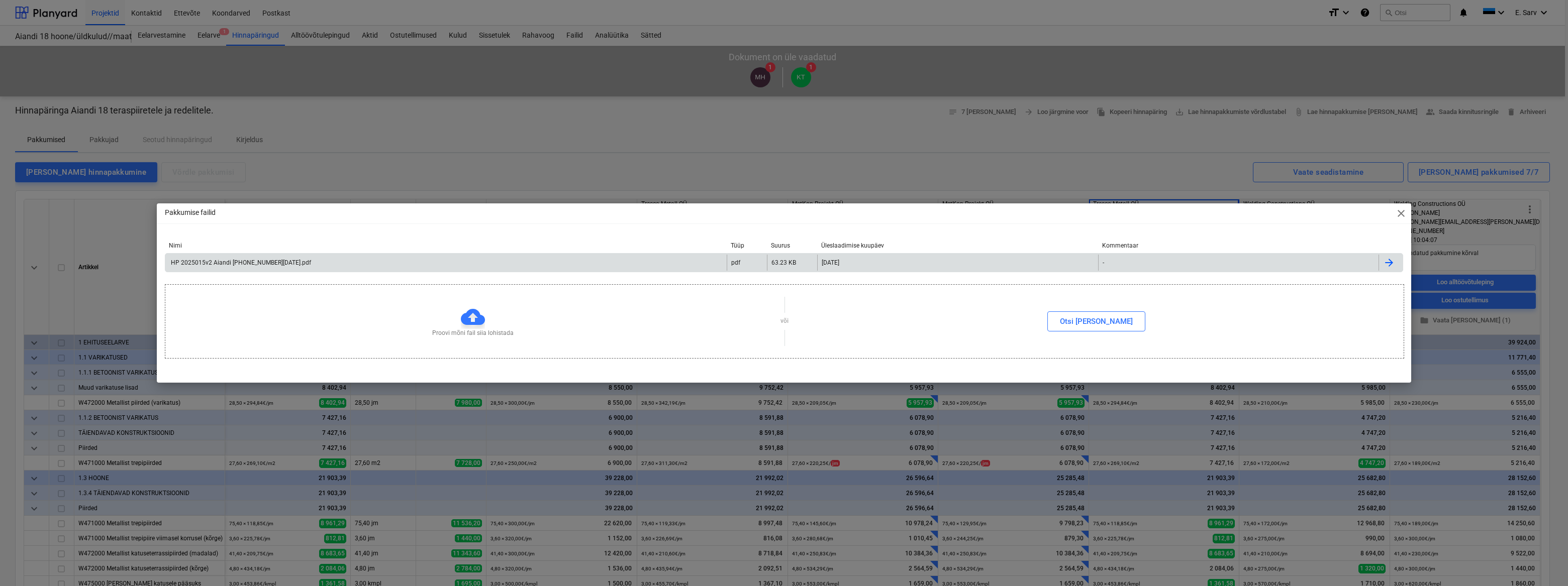
click at [262, 264] on div "HP 2025015v2 Aiandi [PHONE_NUMBER][DATE].pdf" at bounding box center [240, 263] width 142 height 7
type textarea "x"
